Goal: Information Seeking & Learning: Learn about a topic

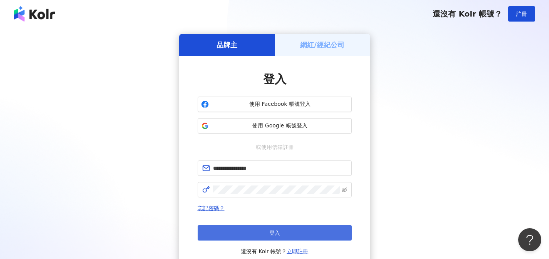
click at [285, 232] on button "登入" at bounding box center [275, 232] width 154 height 15
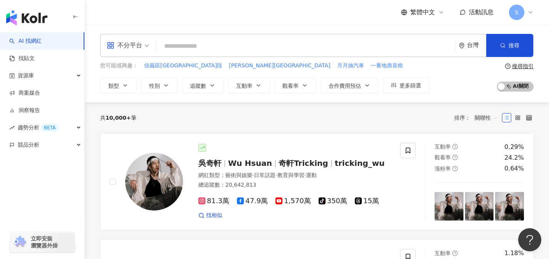
click at [124, 45] on div "不分平台" at bounding box center [124, 45] width 35 height 12
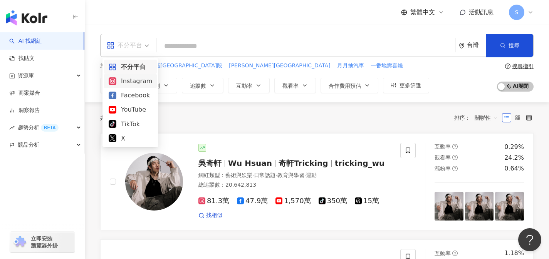
click at [126, 80] on div "Instagram" at bounding box center [131, 81] width 44 height 10
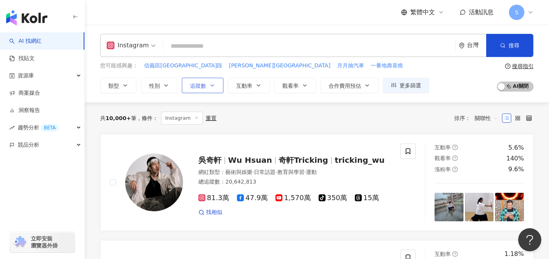
click at [209, 83] on icon "button" at bounding box center [212, 85] width 6 height 6
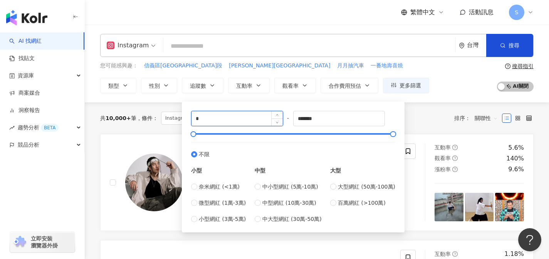
click at [229, 114] on input "*" at bounding box center [237, 118] width 91 height 15
type input "*****"
drag, startPoint x: 328, startPoint y: 121, endPoint x: 253, endPoint y: 113, distance: 75.6
click at [253, 113] on div "***** - ******* 不限 小型 奈米網紅 (<1萬) 微型網紅 (1萬-3萬) 小型網紅 (3萬-5萬) 中型 中小型網紅 (5萬-10萬) 中型…" at bounding box center [293, 167] width 204 height 113
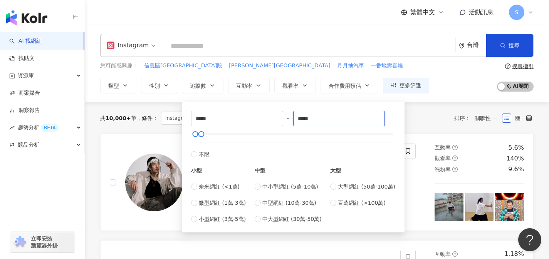
type input "*****"
click at [345, 61] on div "Instagram 台灣 搜尋 您可能感興趣： 信義區忠孝東路五段 萬芳醫院美 月月抽汽車 一番地壽喜燒 類型 性別 追蹤數 互動率 觀看率 合作費用預估 更…" at bounding box center [317, 63] width 464 height 59
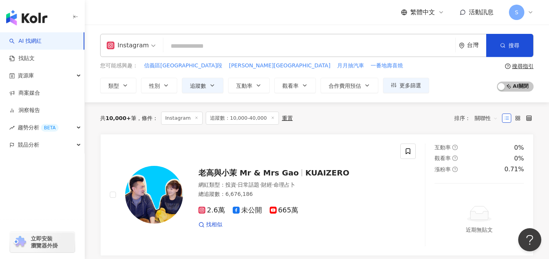
click at [329, 41] on input "search" at bounding box center [309, 46] width 286 height 15
type input "*"
type input "**"
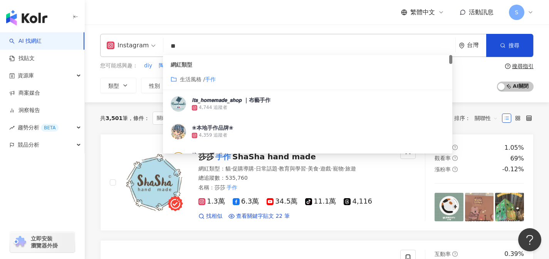
click at [489, 116] on span "關聯性" at bounding box center [486, 118] width 23 height 12
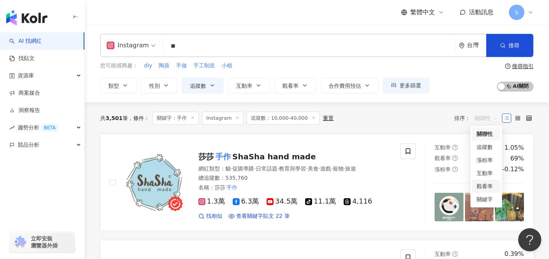
click at [485, 189] on div "觀看率" at bounding box center [486, 186] width 19 height 8
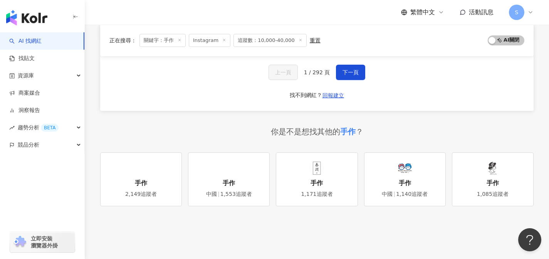
scroll to position [1344, 0]
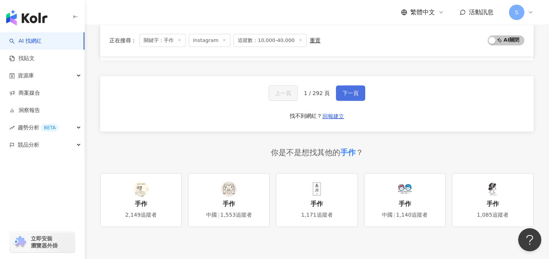
click at [347, 90] on span "下一頁" at bounding box center [351, 93] width 16 height 6
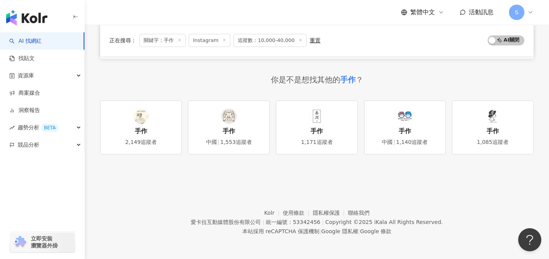
scroll to position [531, 0]
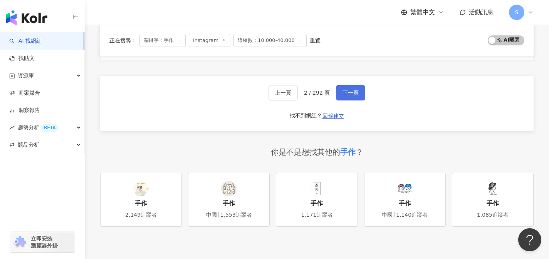
click at [347, 95] on span "下一頁" at bounding box center [351, 93] width 16 height 6
click at [347, 95] on span "下一頁" at bounding box center [355, 93] width 16 height 6
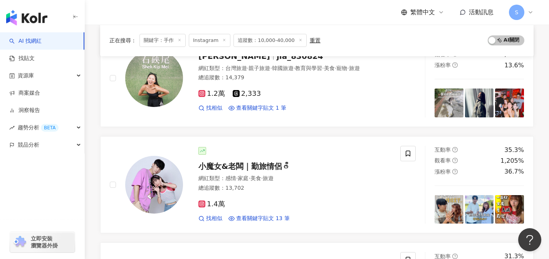
scroll to position [1344, 0]
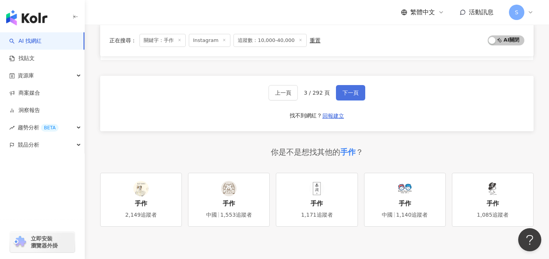
click at [347, 95] on span "下一頁" at bounding box center [351, 93] width 16 height 6
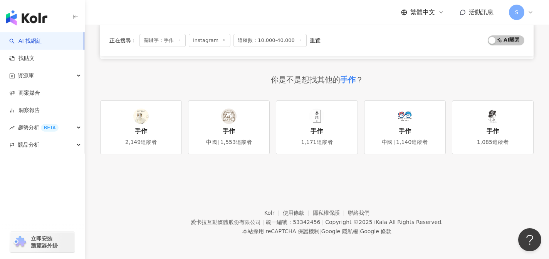
scroll to position [531, 0]
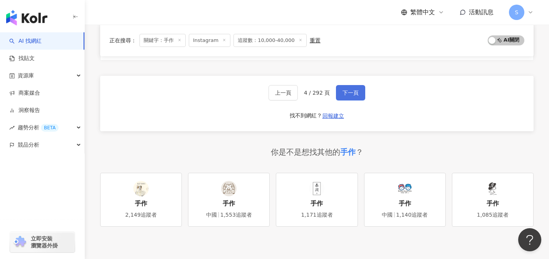
click at [347, 95] on span "下一頁" at bounding box center [351, 93] width 16 height 6
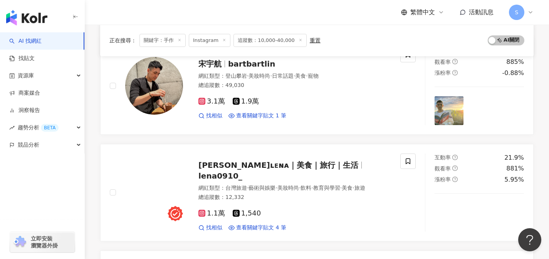
scroll to position [1352, 0]
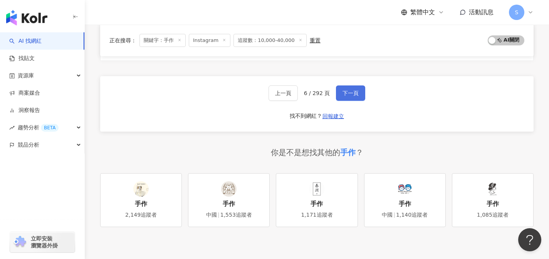
click at [347, 95] on span "下一頁" at bounding box center [351, 93] width 16 height 6
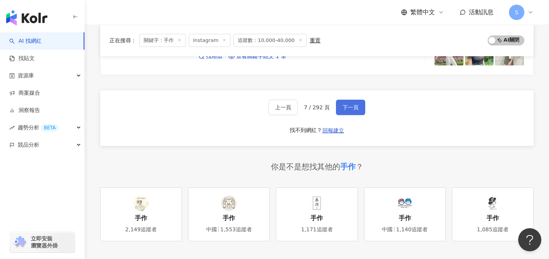
scroll to position [1351, 0]
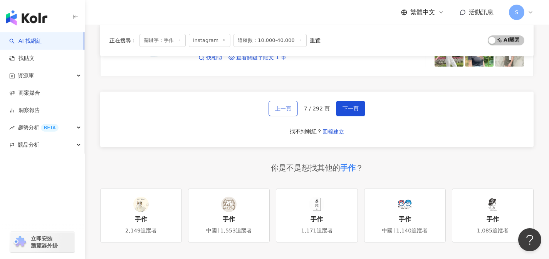
click at [289, 106] on span "上一頁" at bounding box center [283, 109] width 16 height 6
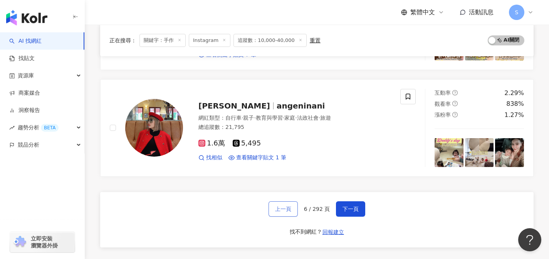
scroll to position [1236, 0]
click at [348, 207] on span "下一頁" at bounding box center [351, 209] width 16 height 6
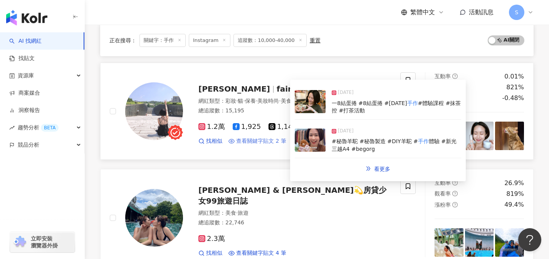
scroll to position [341, 0]
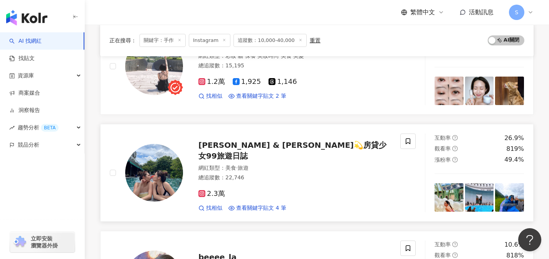
click at [274, 184] on div "2.3萬 找相似 查看關鍵字貼文 4 筆" at bounding box center [294, 198] width 193 height 29
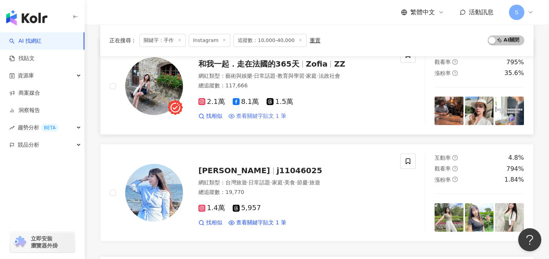
scroll to position [1186, 0]
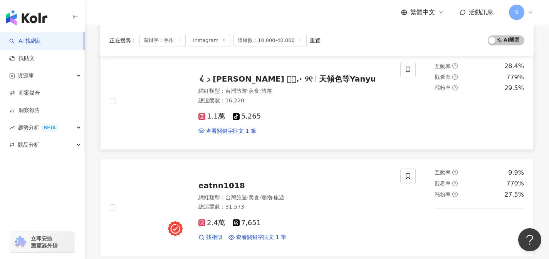
scroll to position [294, 0]
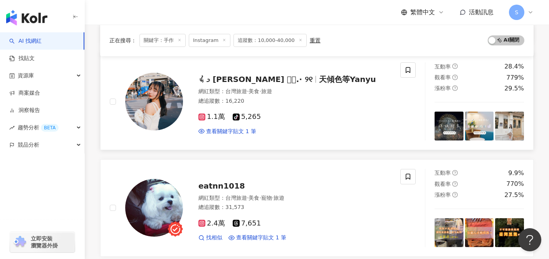
click at [289, 95] on div "網紅類型 ： 台灣旅遊 · 美食 · 旅遊" at bounding box center [294, 92] width 193 height 8
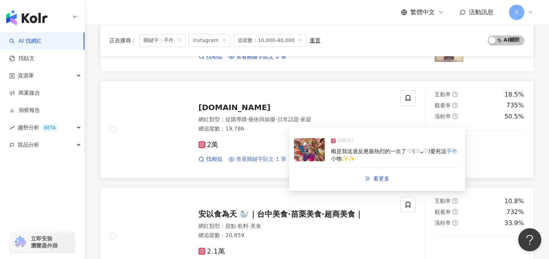
scroll to position [1262, 0]
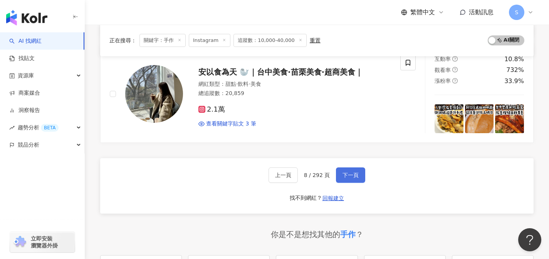
click at [349, 177] on span "下一頁" at bounding box center [351, 175] width 16 height 6
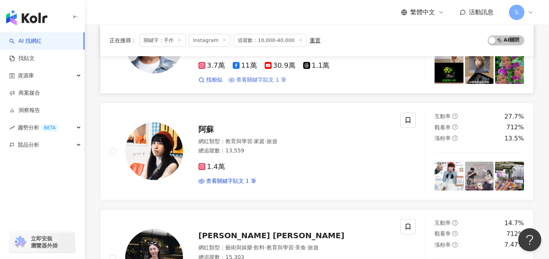
scroll to position [934, 0]
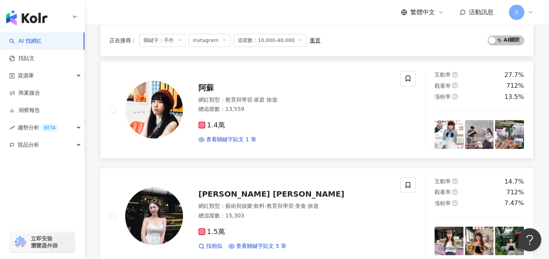
click at [249, 121] on div "1.4萬" at bounding box center [294, 125] width 193 height 8
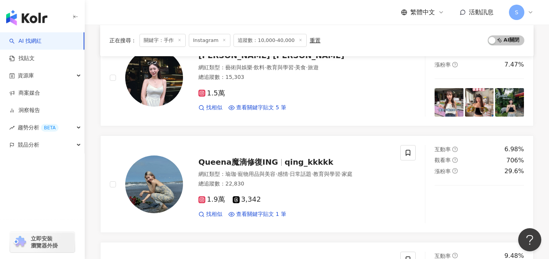
scroll to position [1065, 0]
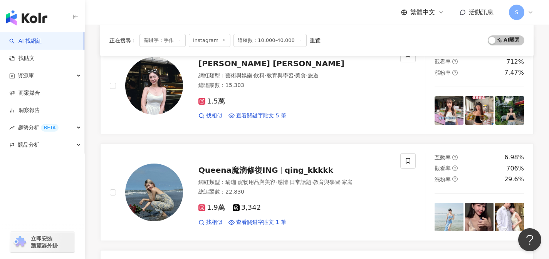
click at [270, 121] on link "Nicole Chen 網紅類型 ： 藝術與娛樂 · 飲料 · 教育與學習 · 美食 · 旅遊 總追蹤數 ： 15,303 1.5萬 找相似 查看關鍵字貼文 …" at bounding box center [317, 86] width 434 height 98
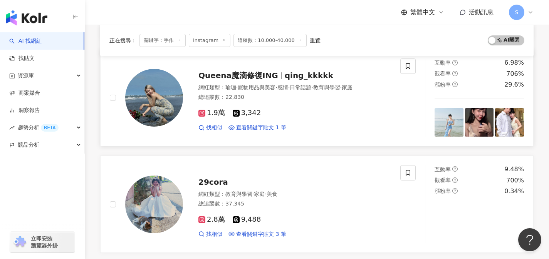
scroll to position [1191, 0]
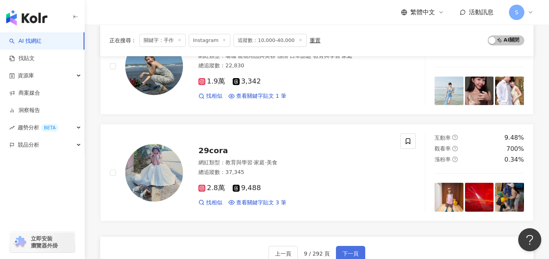
click at [355, 251] on span "下一頁" at bounding box center [351, 254] width 16 height 6
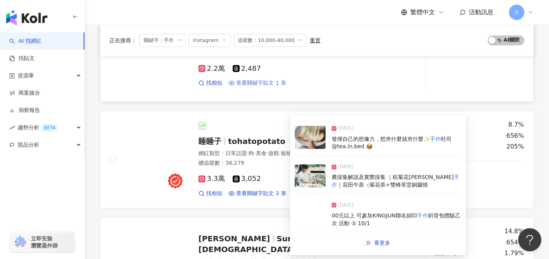
scroll to position [1238, 0]
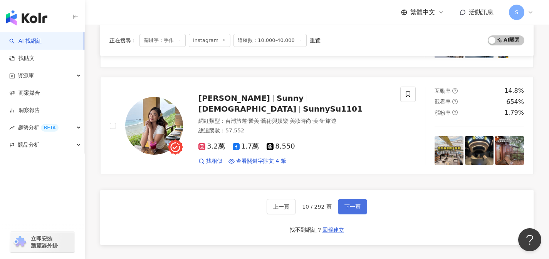
click at [349, 204] on span "下一頁" at bounding box center [353, 207] width 16 height 6
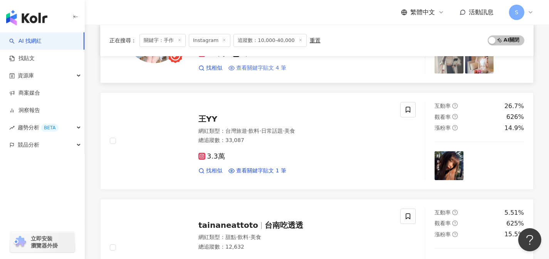
scroll to position [1018, 0]
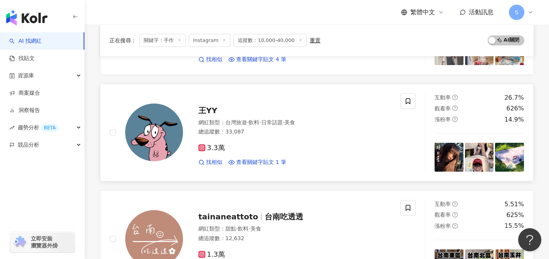
click at [272, 142] on div "3.3萬 找相似 查看關鍵字貼文 1 筆" at bounding box center [294, 152] width 193 height 29
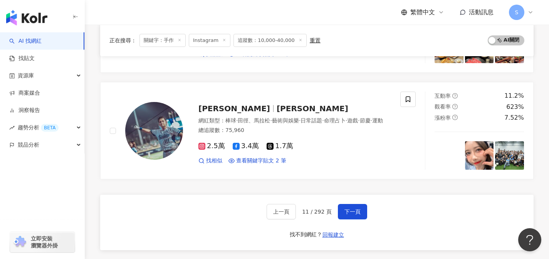
scroll to position [1268, 0]
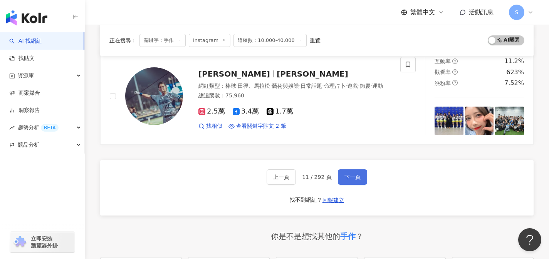
click at [356, 180] on button "下一頁" at bounding box center [352, 177] width 29 height 15
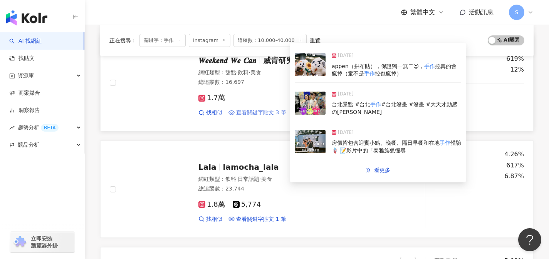
scroll to position [695, 0]
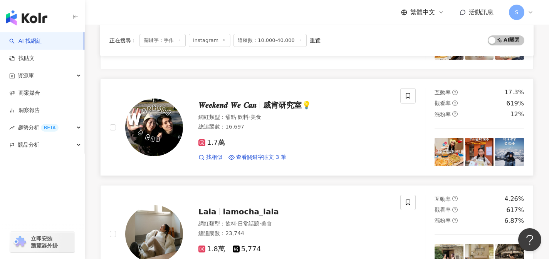
click at [281, 138] on div "1.7萬 找相似 查看關鍵字貼文 3 筆" at bounding box center [294, 147] width 193 height 29
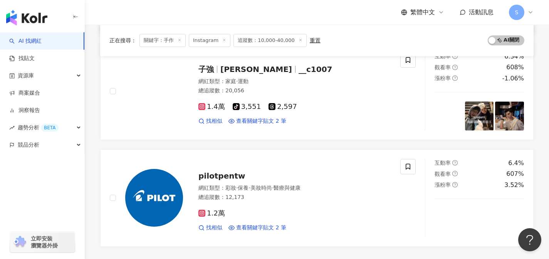
scroll to position [1204, 0]
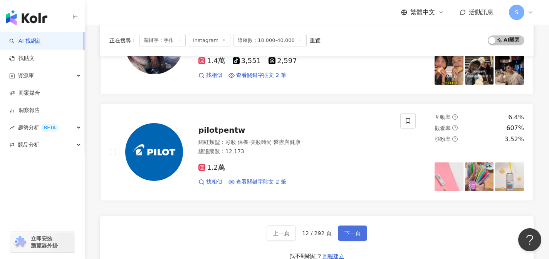
click at [359, 232] on button "下一頁" at bounding box center [352, 233] width 29 height 15
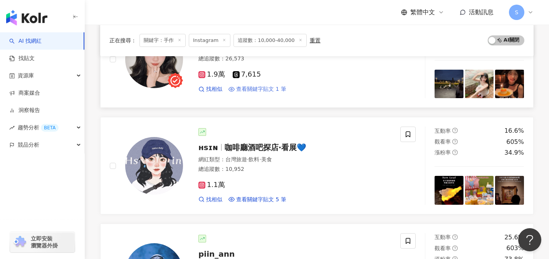
scroll to position [245, 0]
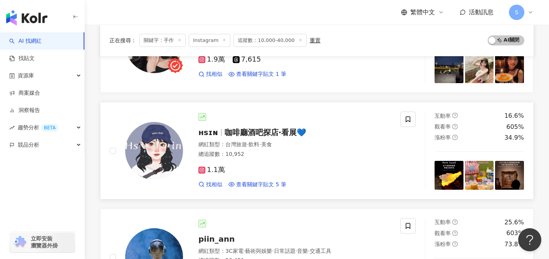
click at [259, 164] on div "1.1萬 找相似 查看關鍵字貼文 5 筆" at bounding box center [294, 174] width 193 height 29
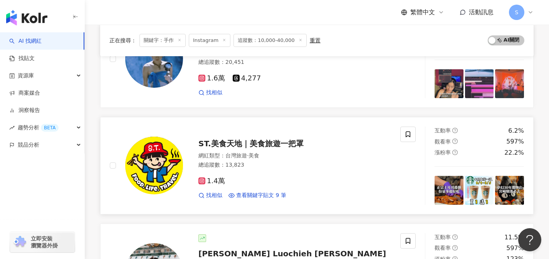
scroll to position [563, 0]
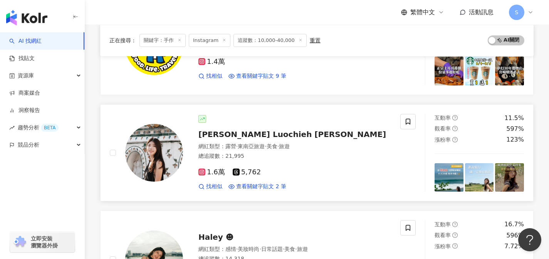
click at [295, 167] on div "1.6萬 5,762 找相似 查看關鍵字貼文 2 筆" at bounding box center [294, 176] width 193 height 29
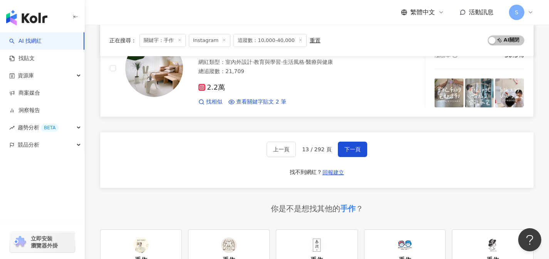
scroll to position [1302, 0]
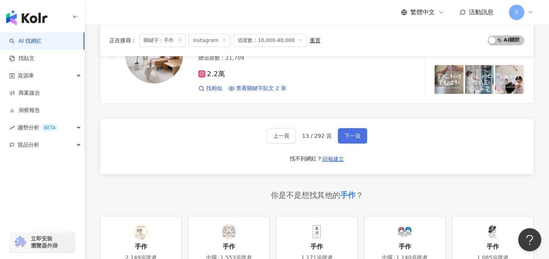
click at [354, 144] on button "下一頁" at bounding box center [352, 135] width 29 height 15
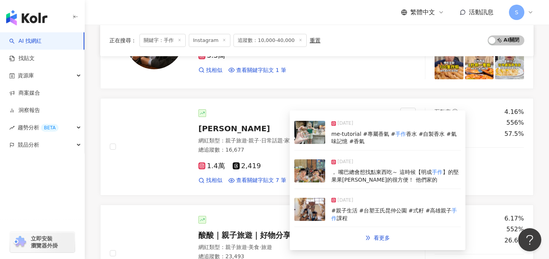
scroll to position [1251, 0]
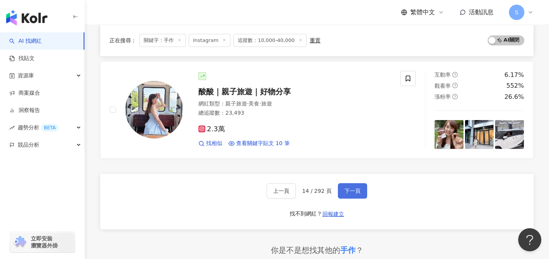
click at [362, 190] on button "下一頁" at bounding box center [352, 190] width 29 height 15
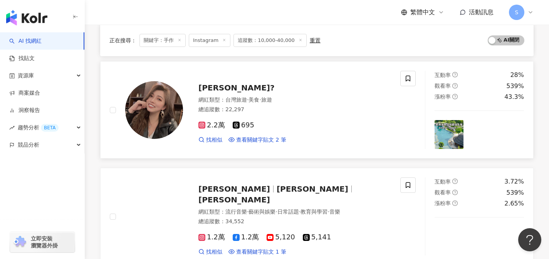
scroll to position [808, 0]
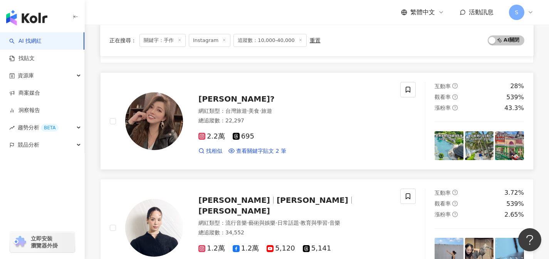
click at [272, 136] on div "2.2萬 695" at bounding box center [294, 137] width 193 height 8
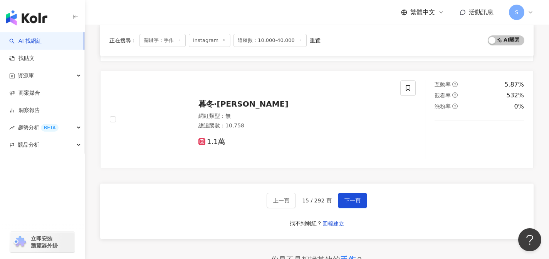
scroll to position [1238, 0]
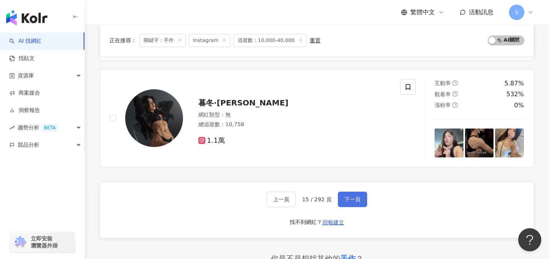
click at [350, 202] on span "下一頁" at bounding box center [353, 200] width 16 height 6
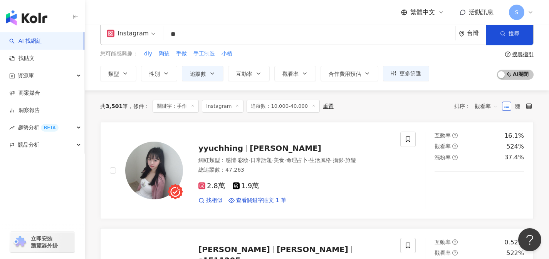
scroll to position [13, 0]
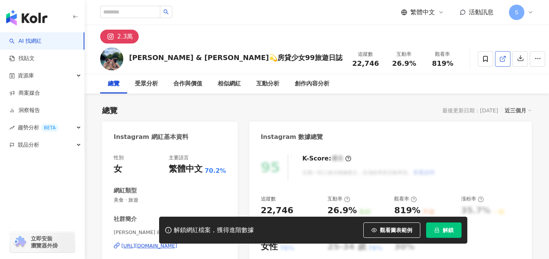
click at [499, 62] on icon at bounding box center [502, 58] width 7 height 7
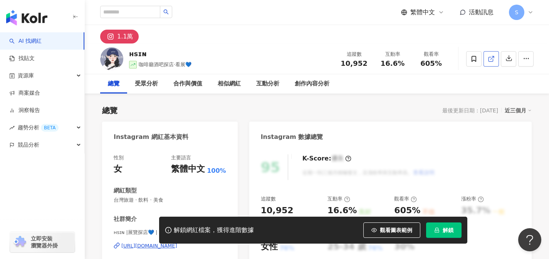
click at [492, 58] on icon at bounding box center [491, 58] width 7 height 7
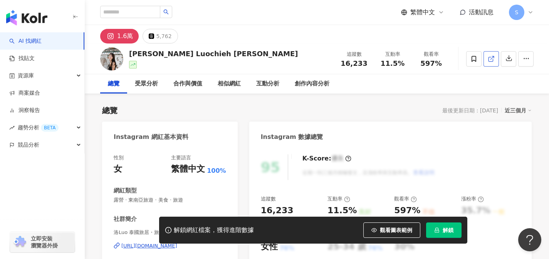
click at [488, 62] on icon at bounding box center [491, 58] width 7 height 7
